Goal: Check status: Check status

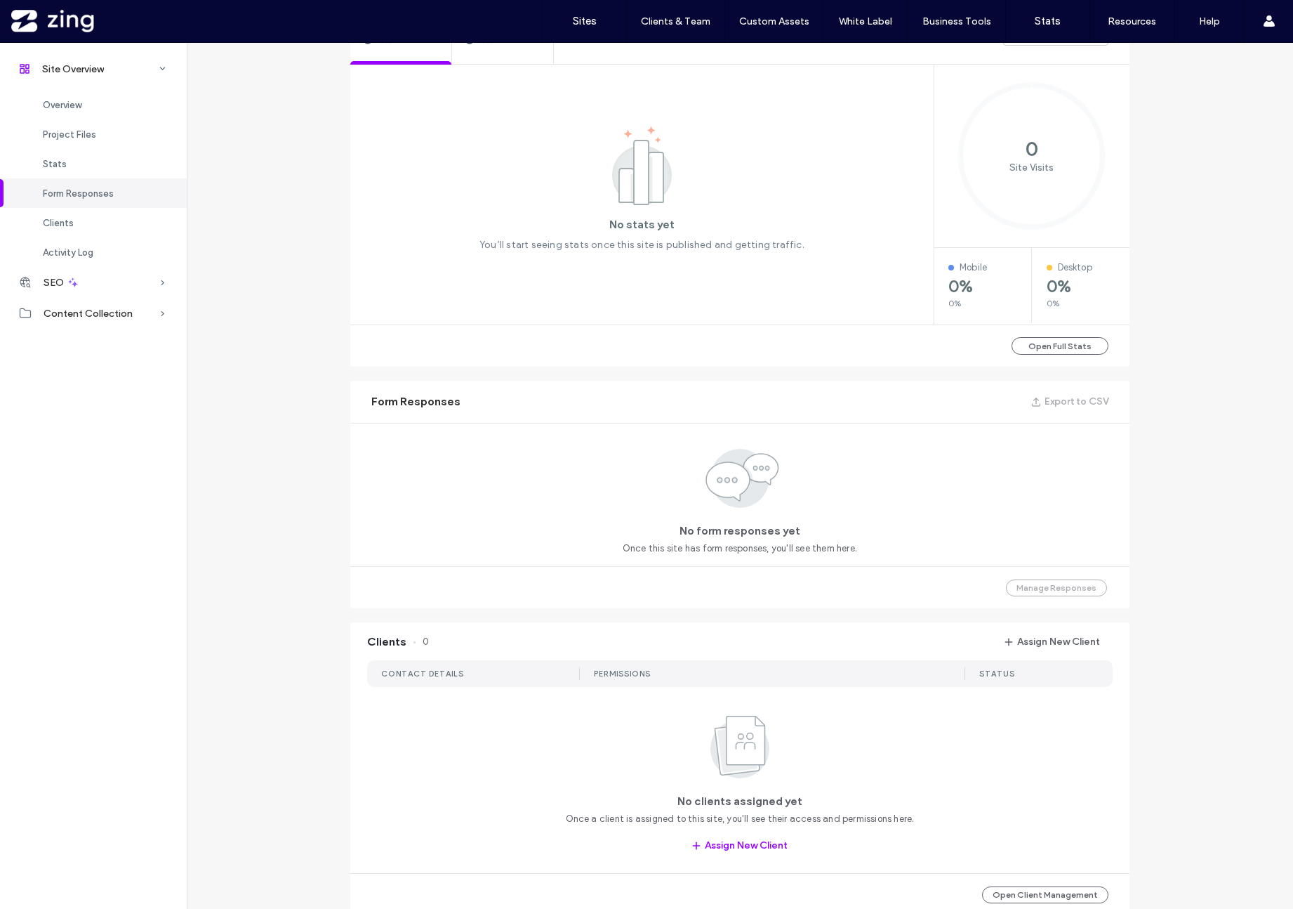
scroll to position [1041, 0]
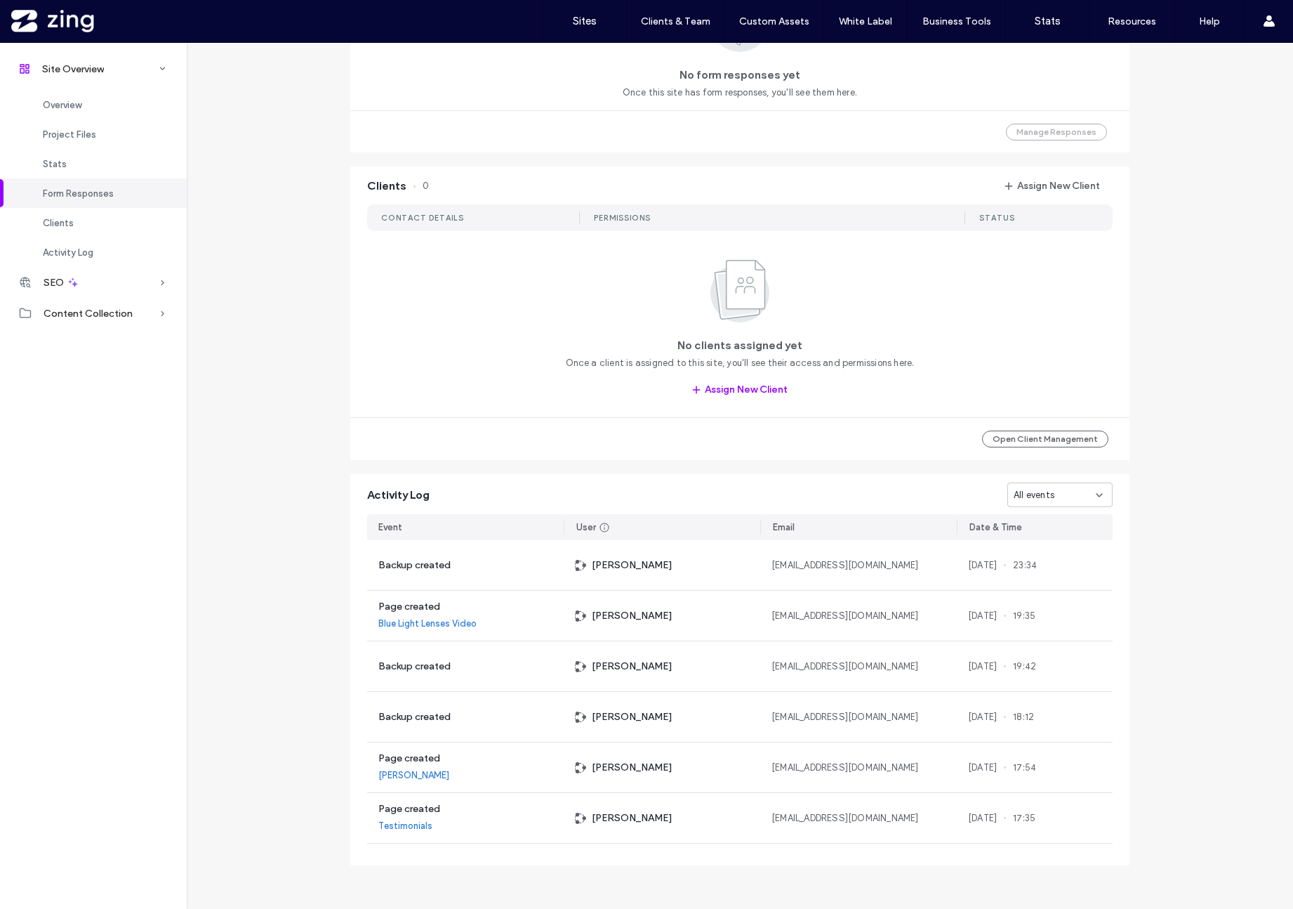
scroll to position [455, 0]
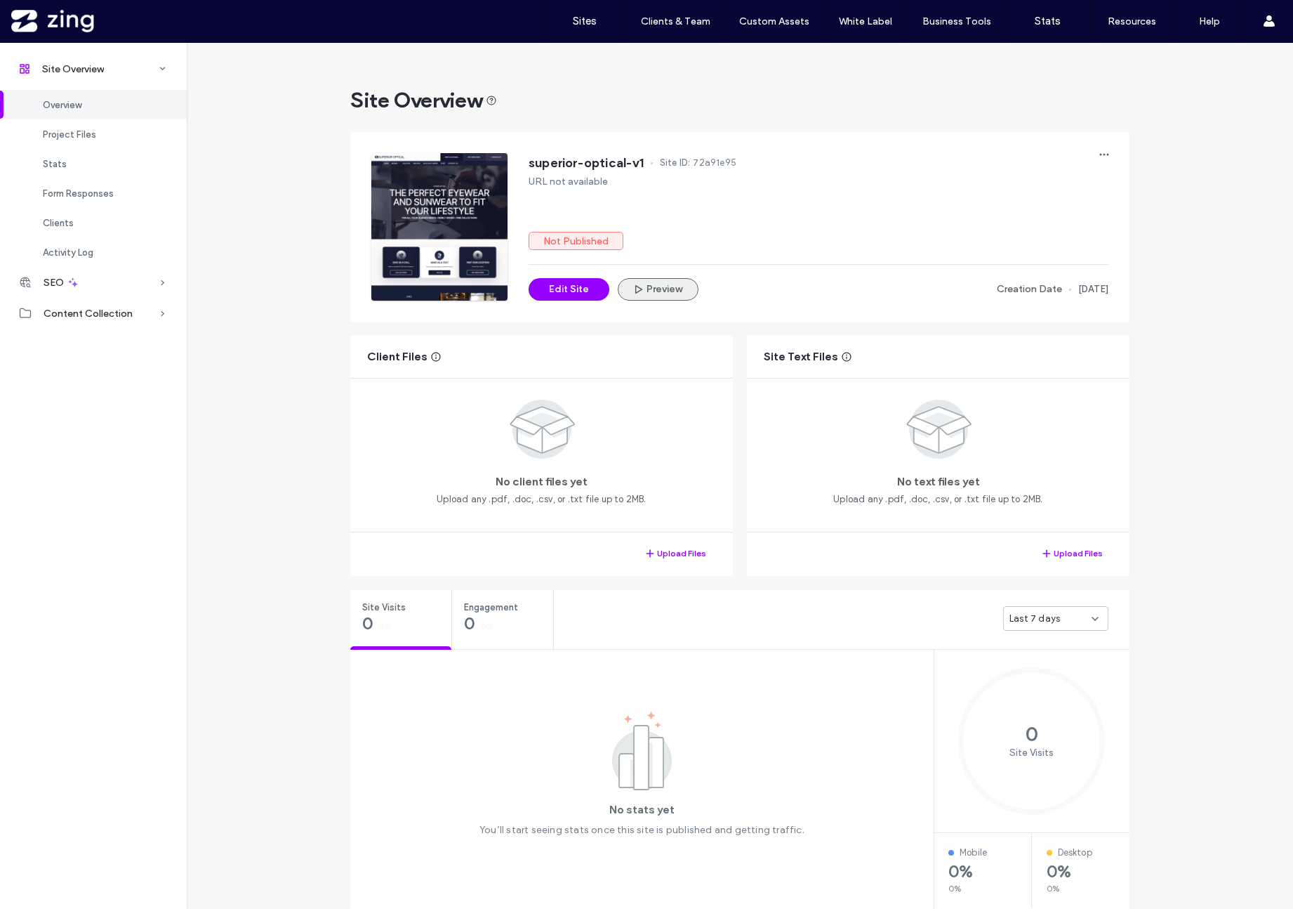
click at [672, 289] on button "Preview" at bounding box center [658, 289] width 81 height 22
